Goal: Find specific page/section: Find specific page/section

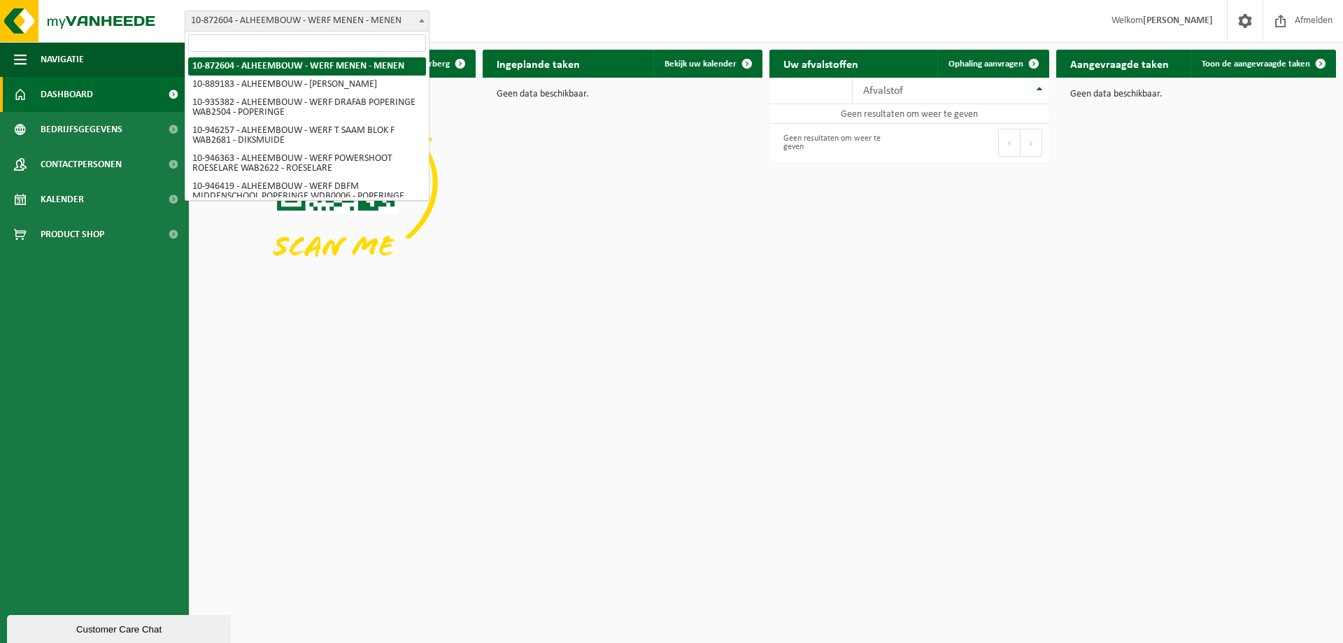
click at [301, 31] on span "10-872604 - ALHEEMBOUW - WERF MENEN - MENEN" at bounding box center [307, 20] width 245 height 21
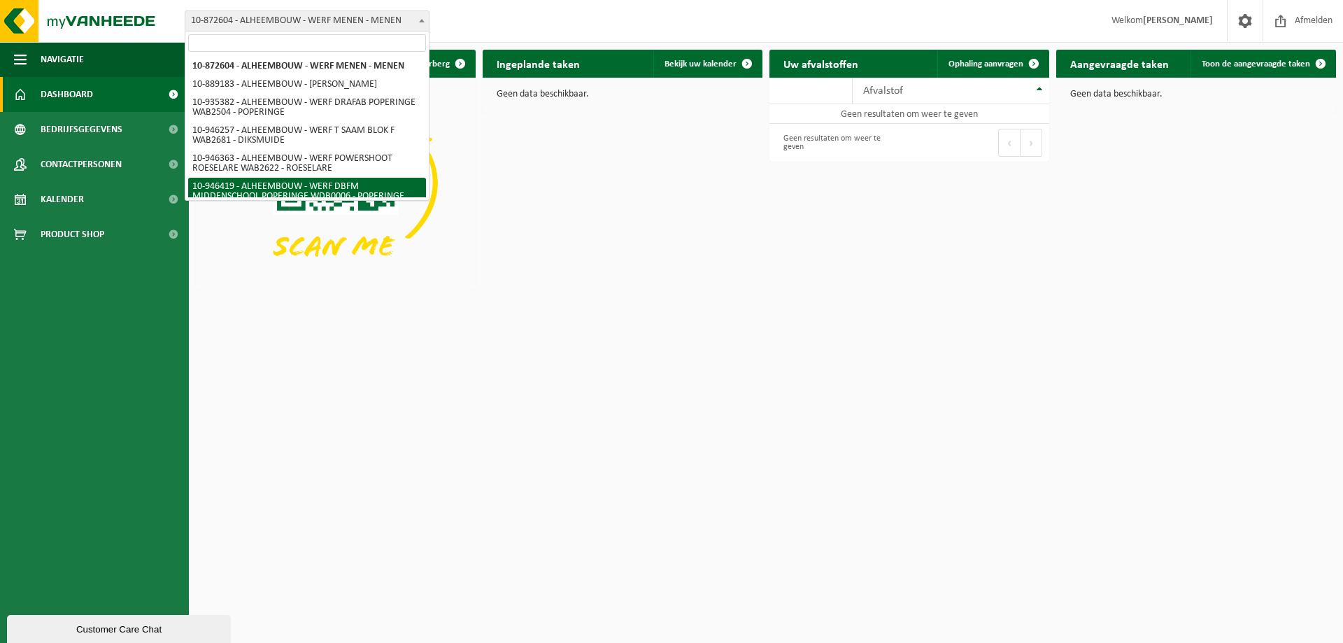
scroll to position [92, 0]
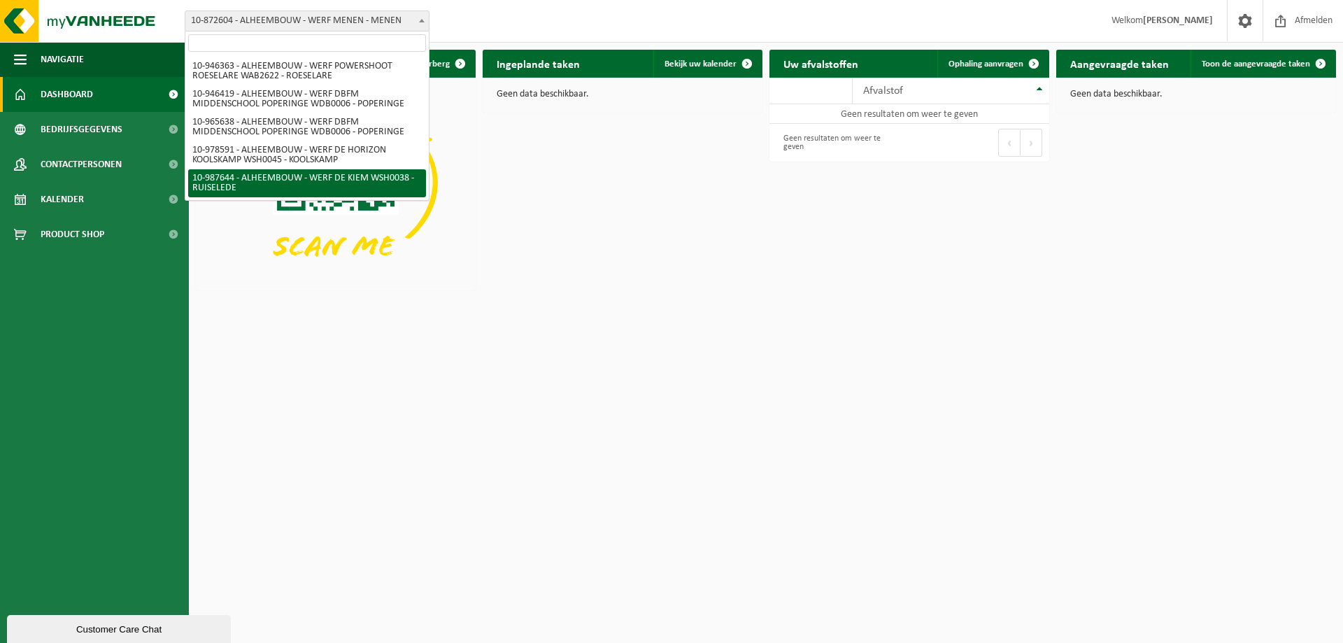
select select "167293"
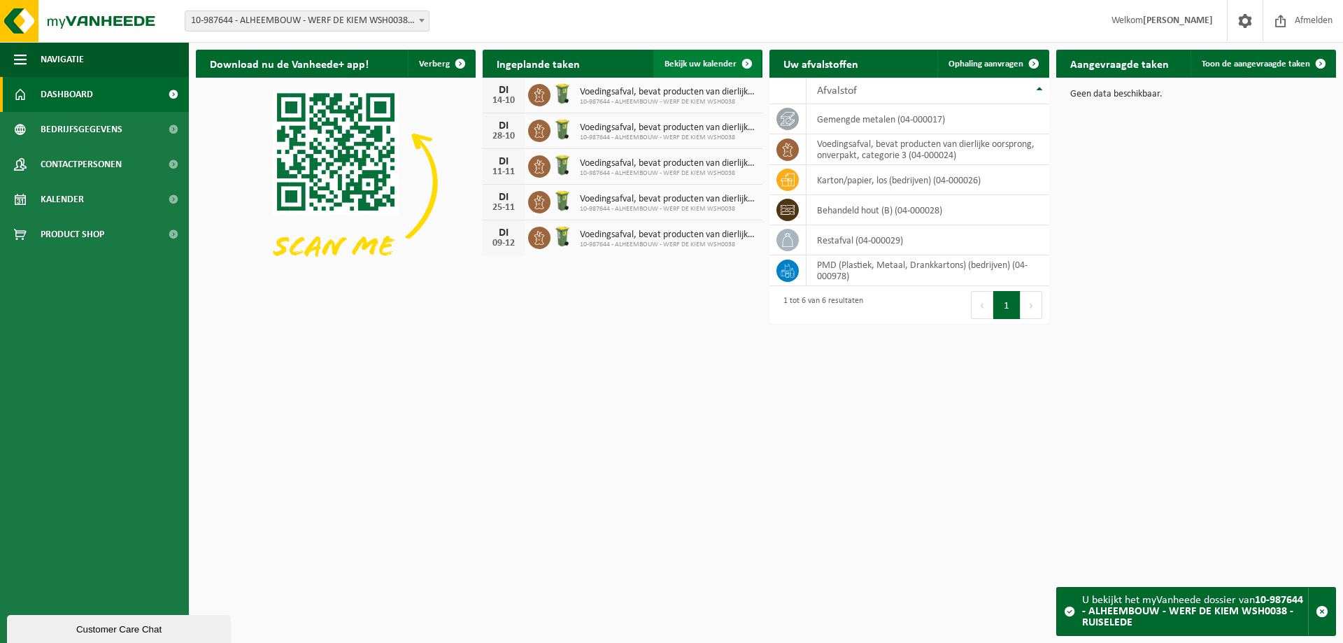
click at [721, 63] on span "Bekijk uw kalender" at bounding box center [700, 63] width 72 height 9
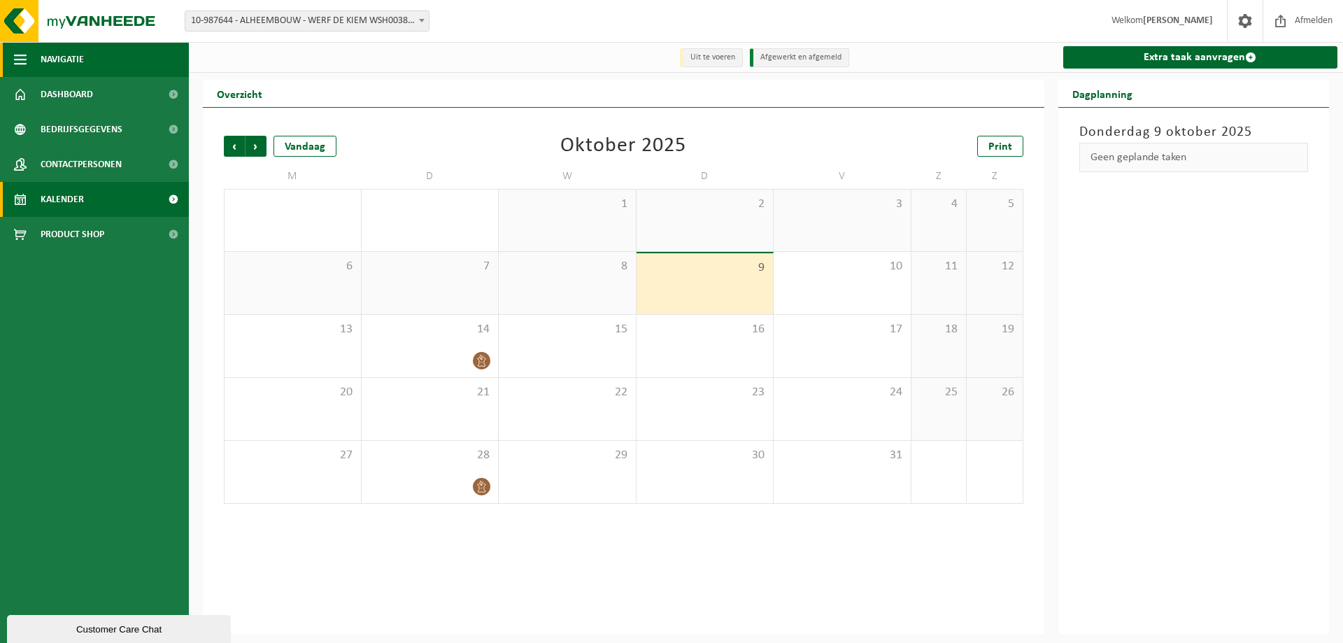
click at [55, 59] on span "Navigatie" at bounding box center [62, 59] width 43 height 35
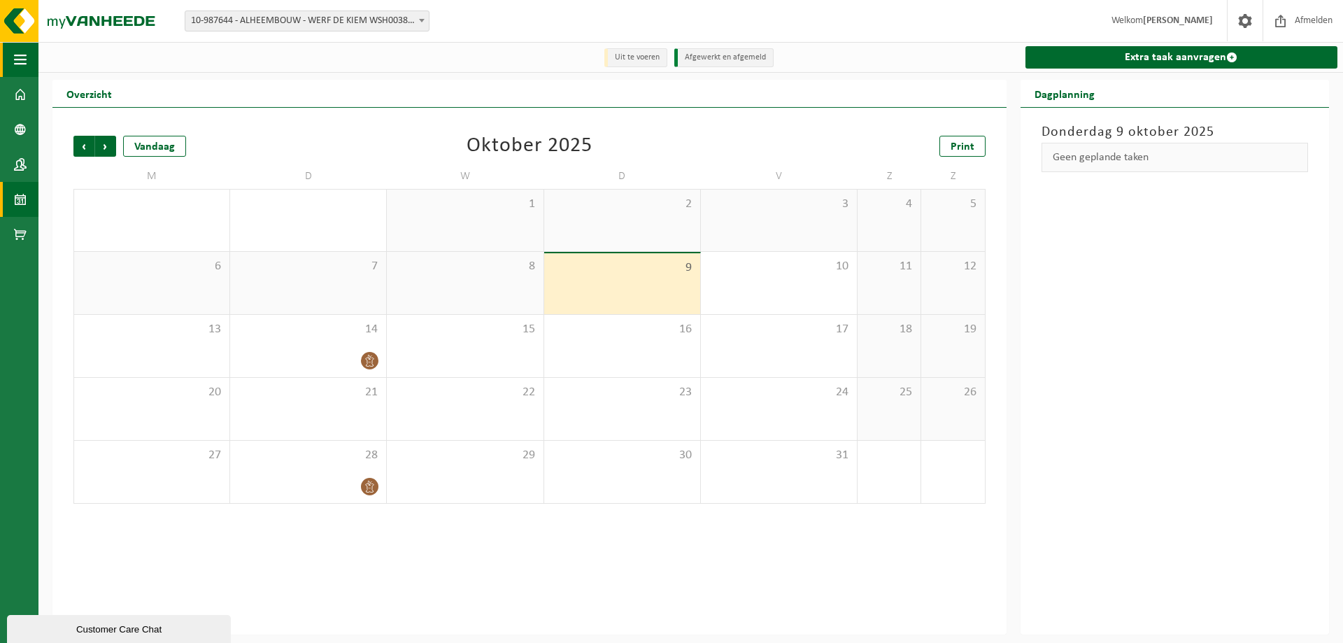
click at [56, 59] on div at bounding box center [201, 57] width 326 height 24
click at [15, 31] on img at bounding box center [84, 21] width 168 height 42
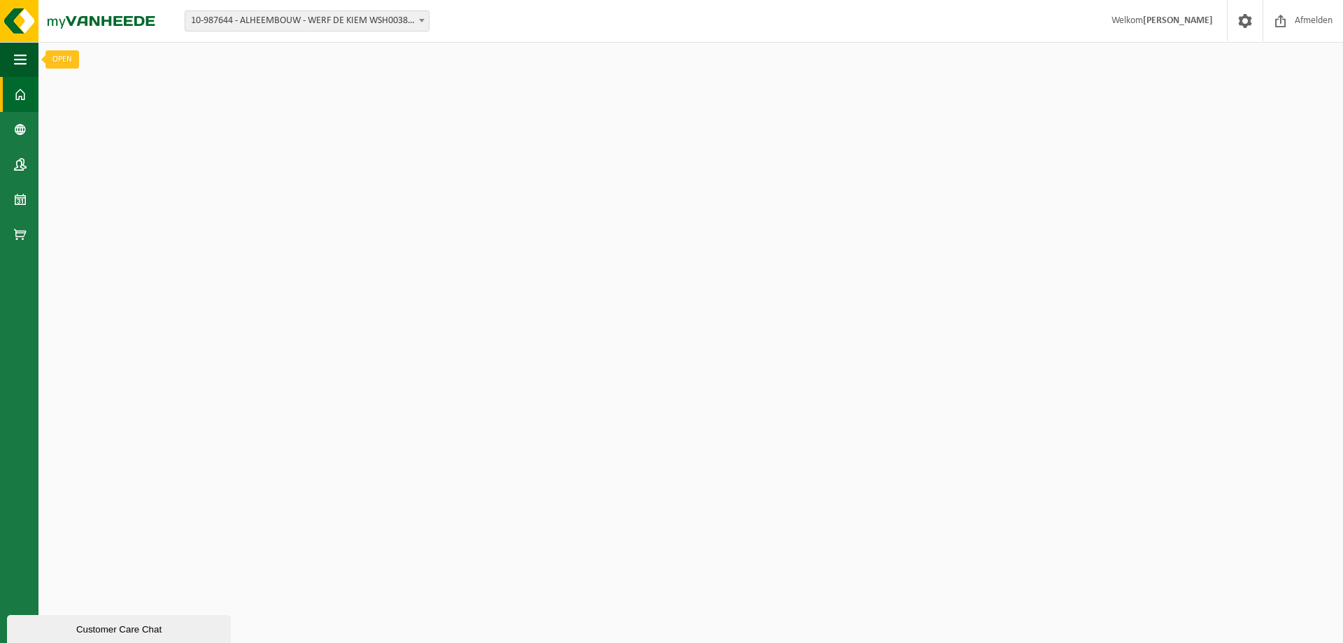
click at [20, 55] on span "button" at bounding box center [20, 59] width 13 height 35
